Goal: Submit feedback/report problem

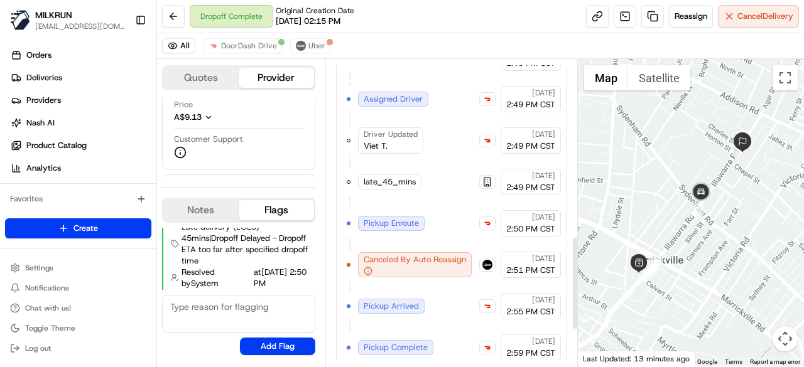
scroll to position [701, 0]
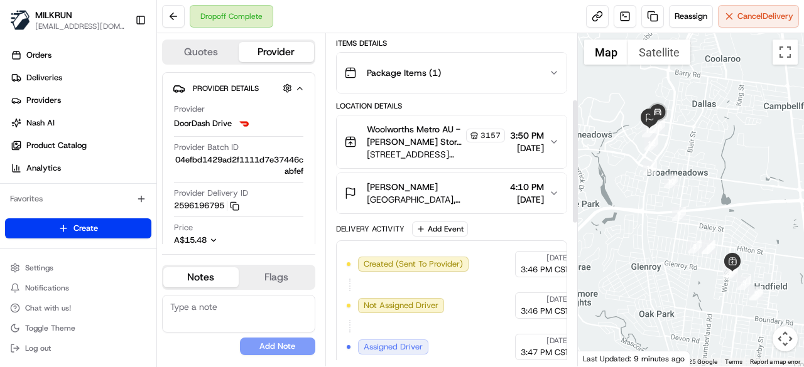
scroll to position [175, 0]
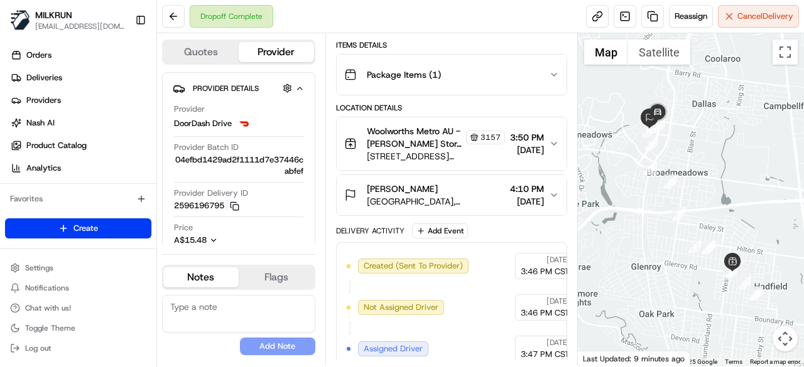
click at [553, 194] on icon "button" at bounding box center [554, 195] width 10 height 10
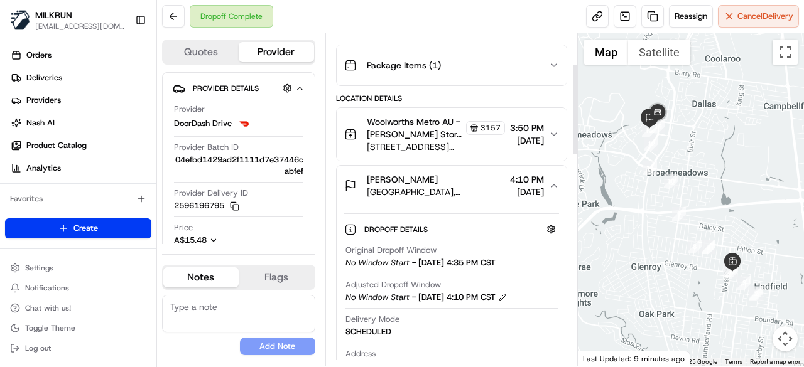
scroll to position [50, 0]
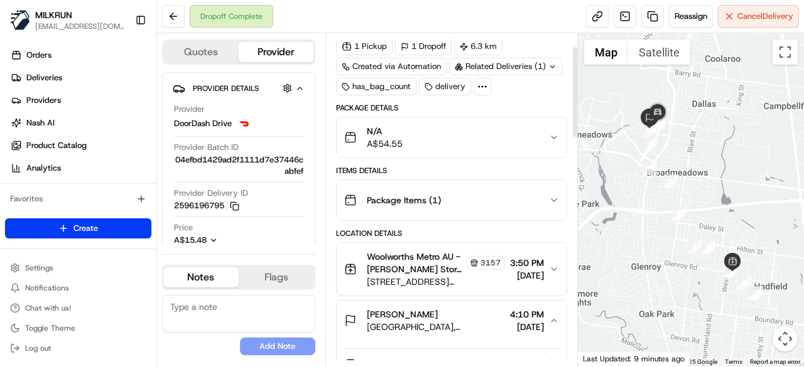
click at [557, 322] on icon "button" at bounding box center [554, 321] width 10 height 10
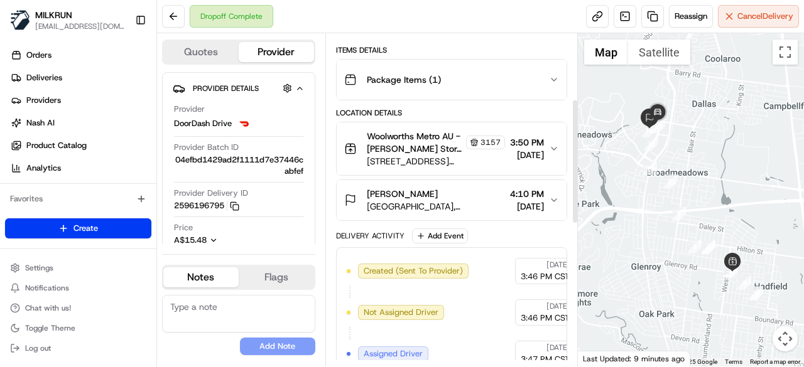
scroll to position [175, 0]
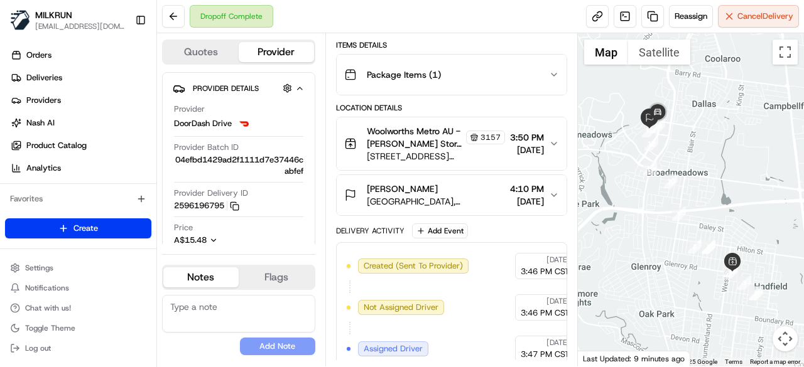
click at [550, 187] on button "Renae Schwarze Banksia Gardens, Broadmeadows, VIC 3047, AU 4:10 PM 22/08/2025" at bounding box center [452, 195] width 230 height 40
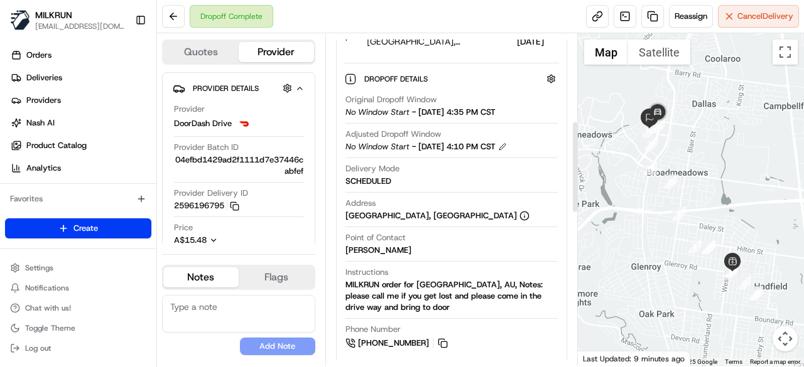
scroll to position [364, 0]
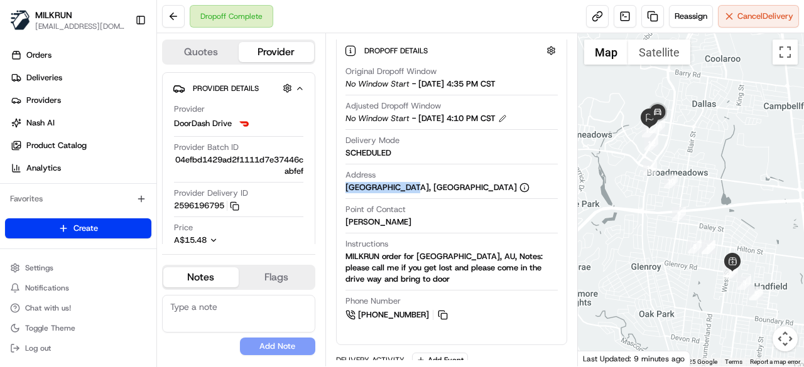
drag, startPoint x: 345, startPoint y: 185, endPoint x: 407, endPoint y: 184, distance: 62.2
click at [407, 184] on div "Banksia Gardens, Broadmeadows, VIC 3047, AU" at bounding box center [438, 187] width 184 height 11
copy div "Banksia Gardens"
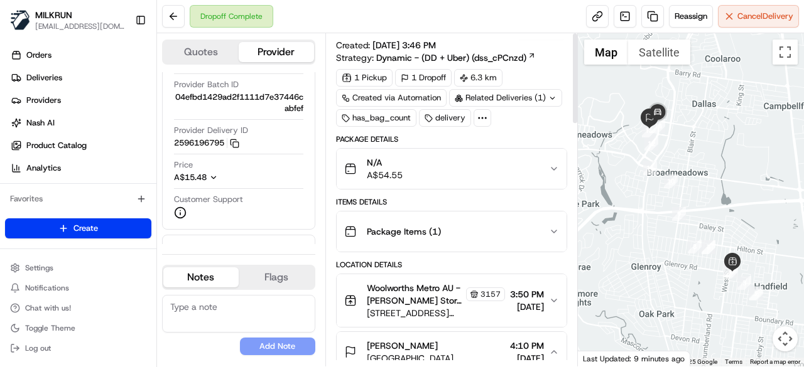
scroll to position [0, 0]
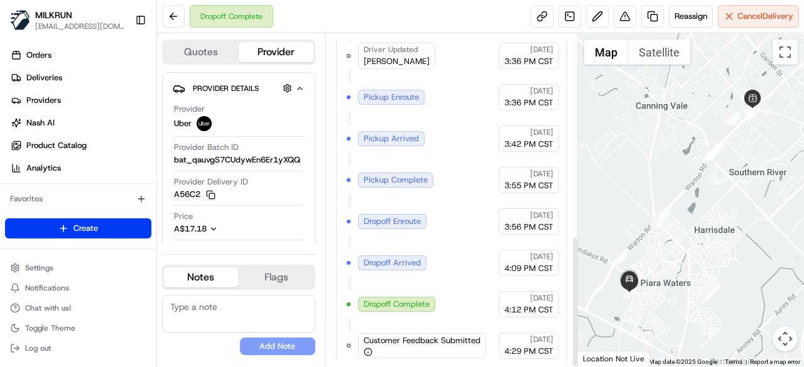
scroll to position [511, 0]
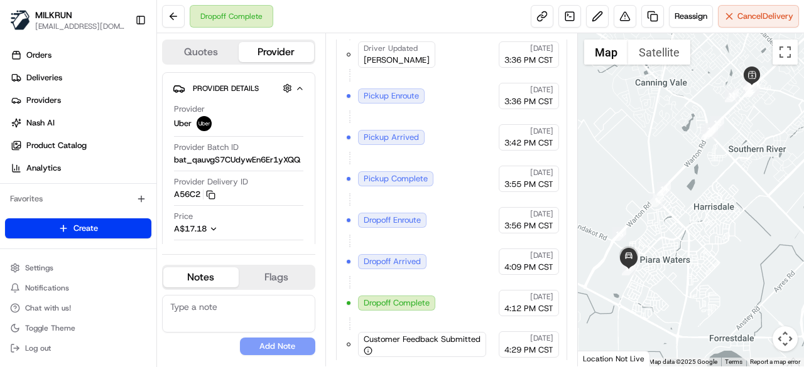
drag, startPoint x: 661, startPoint y: 259, endPoint x: 651, endPoint y: 203, distance: 56.8
click at [662, 188] on div at bounding box center [691, 200] width 227 height 334
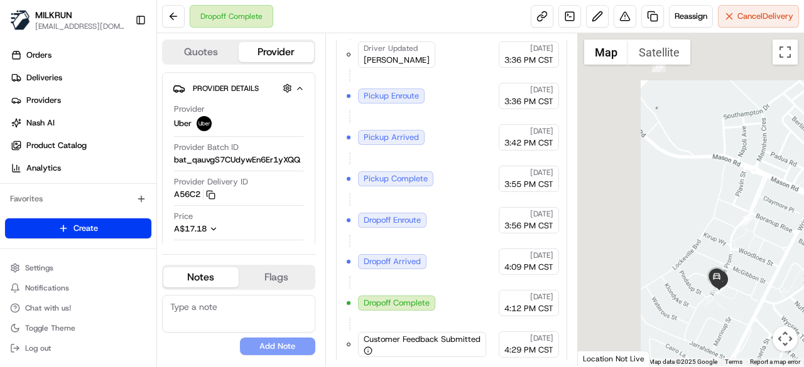
drag, startPoint x: 640, startPoint y: 232, endPoint x: 761, endPoint y: 346, distance: 165.3
click at [761, 346] on div at bounding box center [691, 200] width 227 height 334
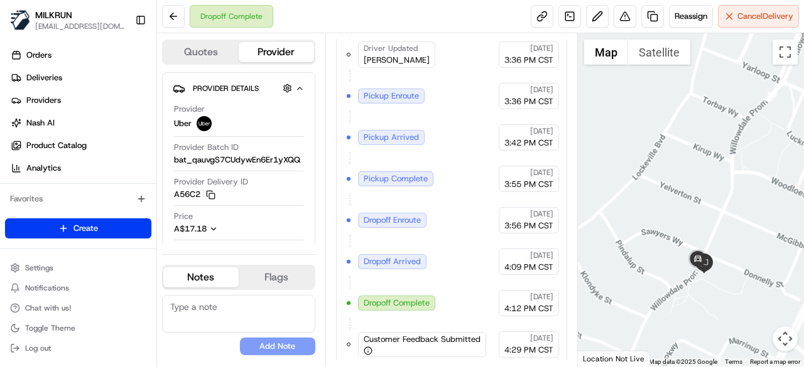
drag, startPoint x: 706, startPoint y: 293, endPoint x: 597, endPoint y: 162, distance: 170.4
click at [597, 162] on div at bounding box center [691, 200] width 227 height 334
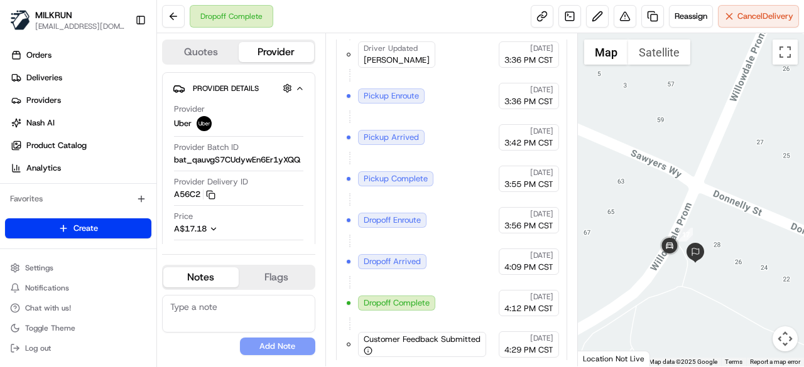
drag, startPoint x: 700, startPoint y: 301, endPoint x: 653, endPoint y: 192, distance: 119.0
click at [653, 192] on div at bounding box center [691, 200] width 227 height 334
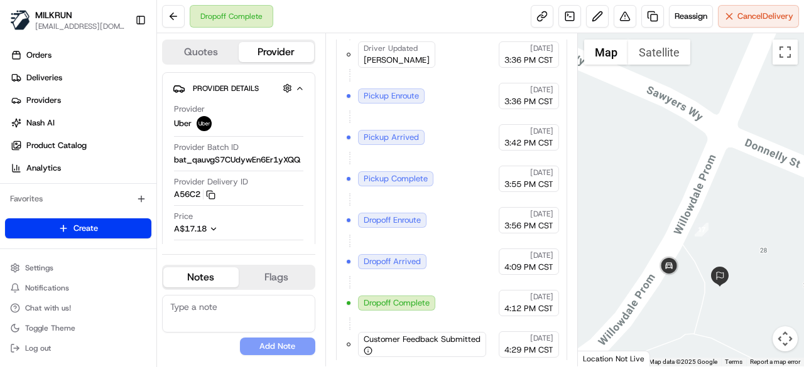
drag, startPoint x: 696, startPoint y: 311, endPoint x: 671, endPoint y: 264, distance: 52.8
click at [671, 264] on div at bounding box center [691, 200] width 227 height 334
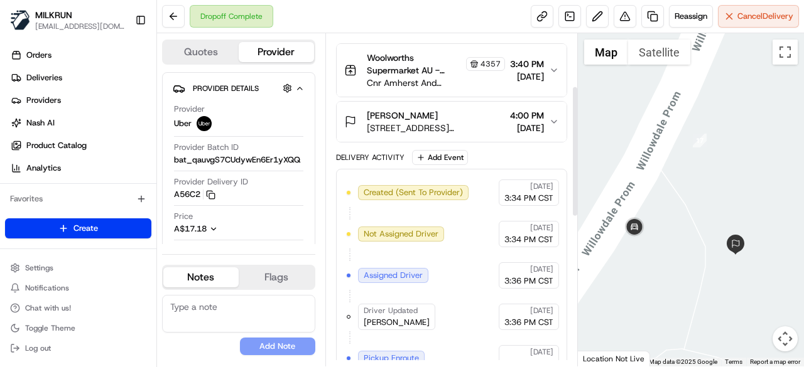
scroll to position [134, 0]
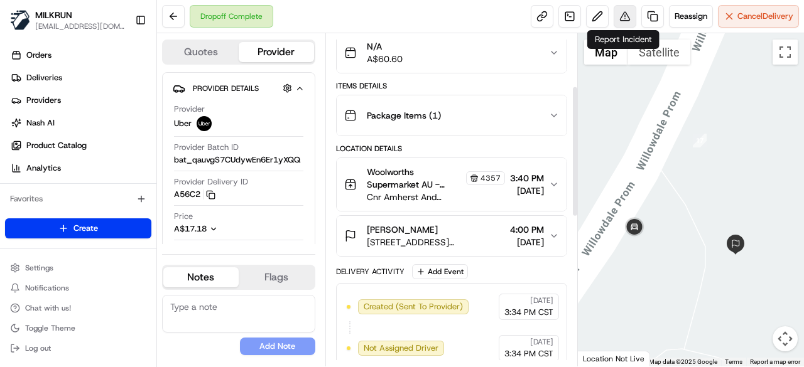
click at [626, 18] on button at bounding box center [625, 16] width 23 height 23
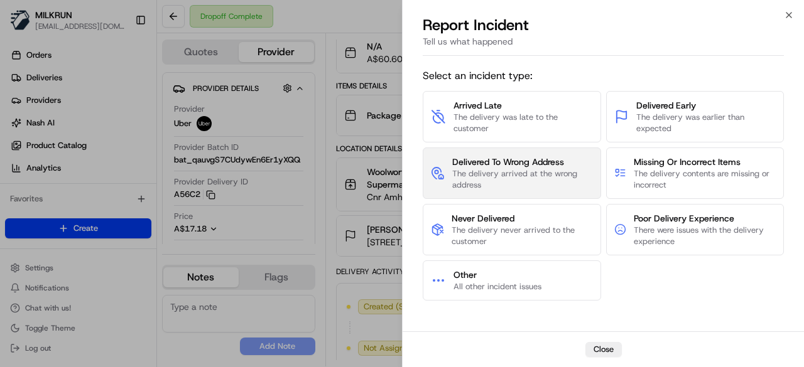
click at [468, 177] on span "The delivery arrived at the wrong address" at bounding box center [522, 179] width 141 height 23
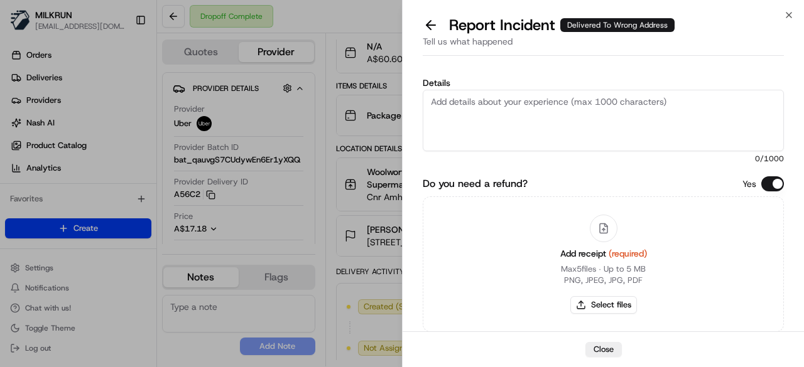
paste textarea "The customer didn't receive the order. Confirmed with Uber customer service tha…"
click at [555, 122] on textarea "Details" at bounding box center [603, 121] width 361 height 62
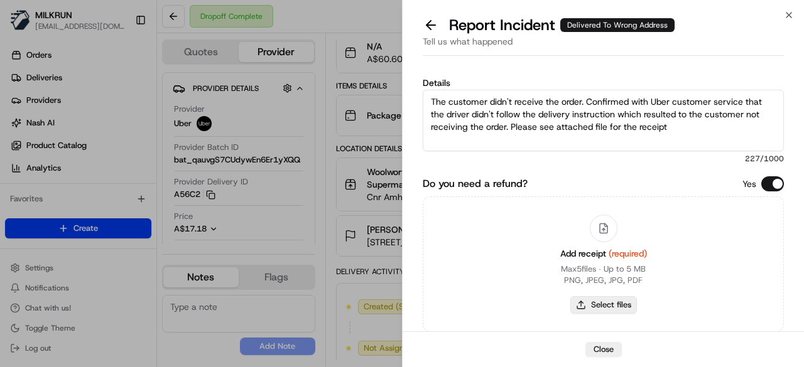
type textarea "The customer didn't receive the order. Confirmed with Uber customer service tha…"
click at [608, 303] on button "Select files" at bounding box center [603, 306] width 67 height 18
type input "C:\fakepath\receipt.png"
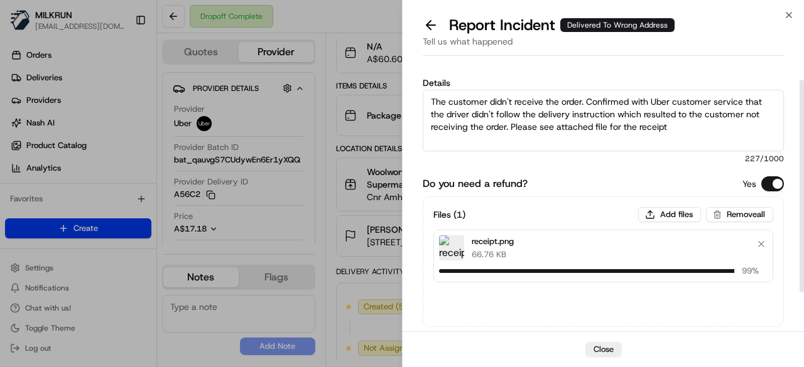
scroll to position [75, 0]
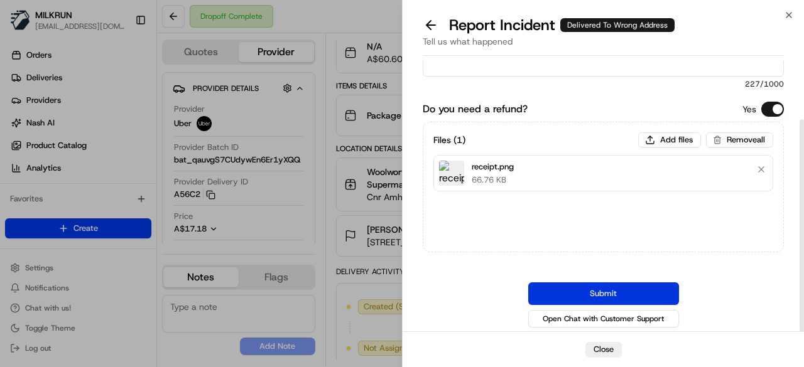
click at [594, 283] on button "Submit" at bounding box center [603, 294] width 151 height 23
